Goal: Navigation & Orientation: Find specific page/section

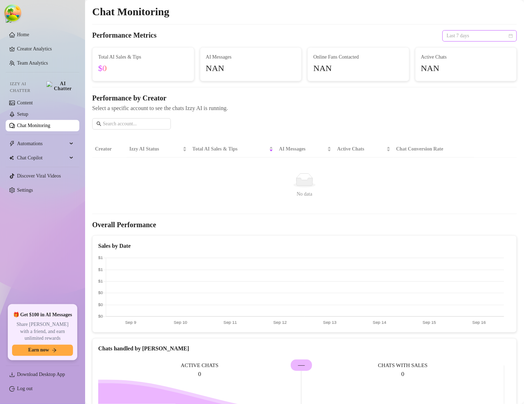
click at [469, 41] on span "Last 7 days" at bounding box center [480, 36] width 66 height 11
click at [467, 51] on div "Last 24 hours" at bounding box center [473, 50] width 63 height 8
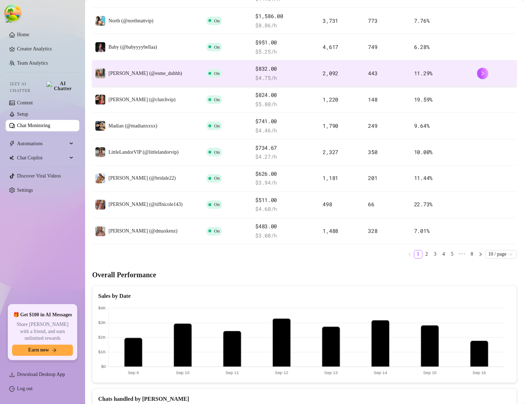
scroll to position [177, 0]
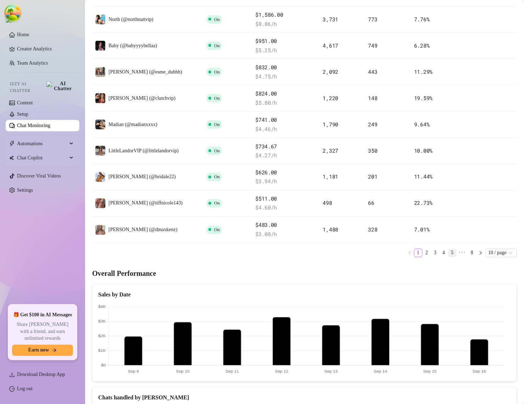
click at [449, 253] on link "5" at bounding box center [453, 253] width 8 height 8
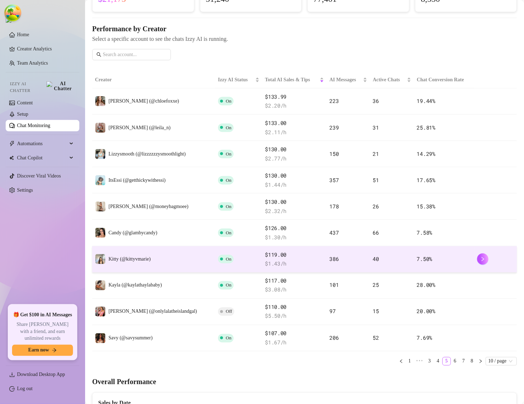
scroll to position [0, 0]
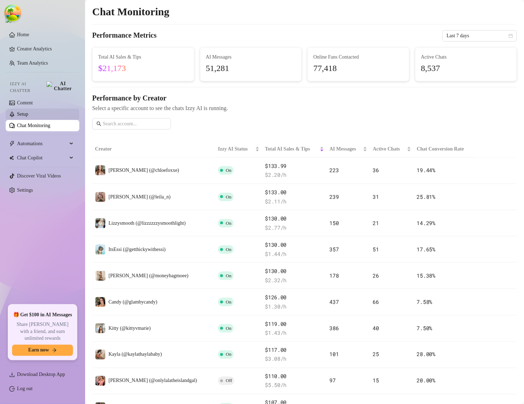
click at [28, 111] on link "Setup" at bounding box center [22, 113] width 11 height 5
